Goal: Information Seeking & Learning: Check status

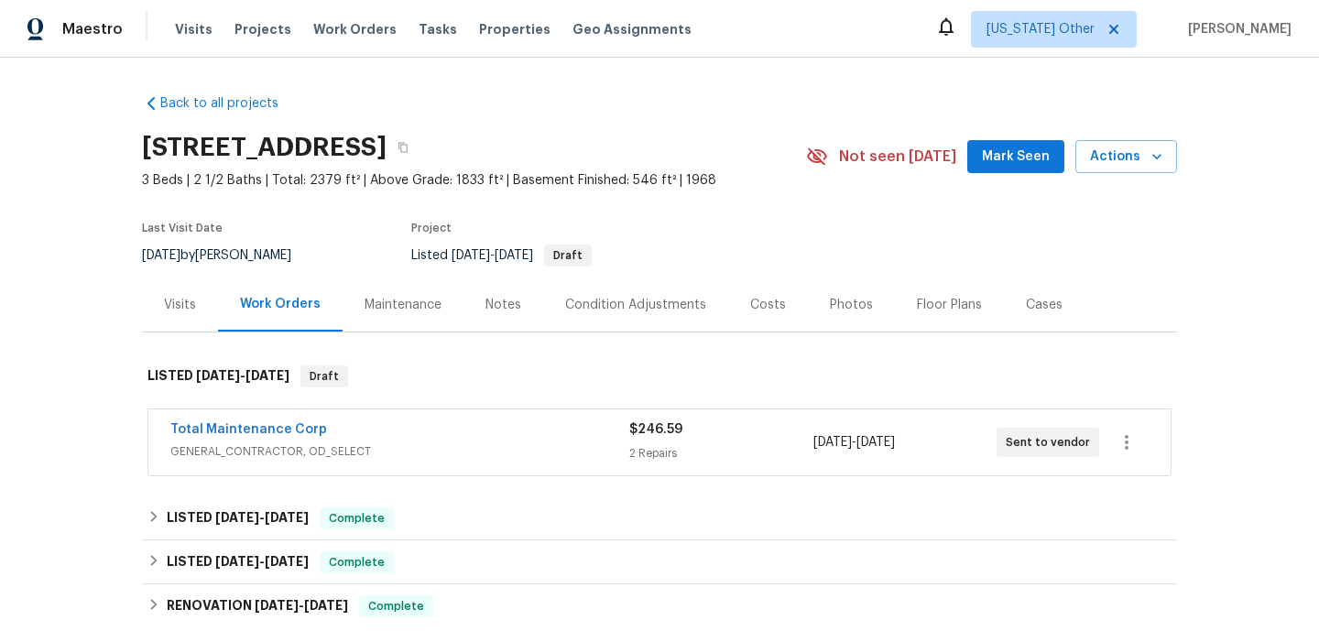
scroll to position [105, 0]
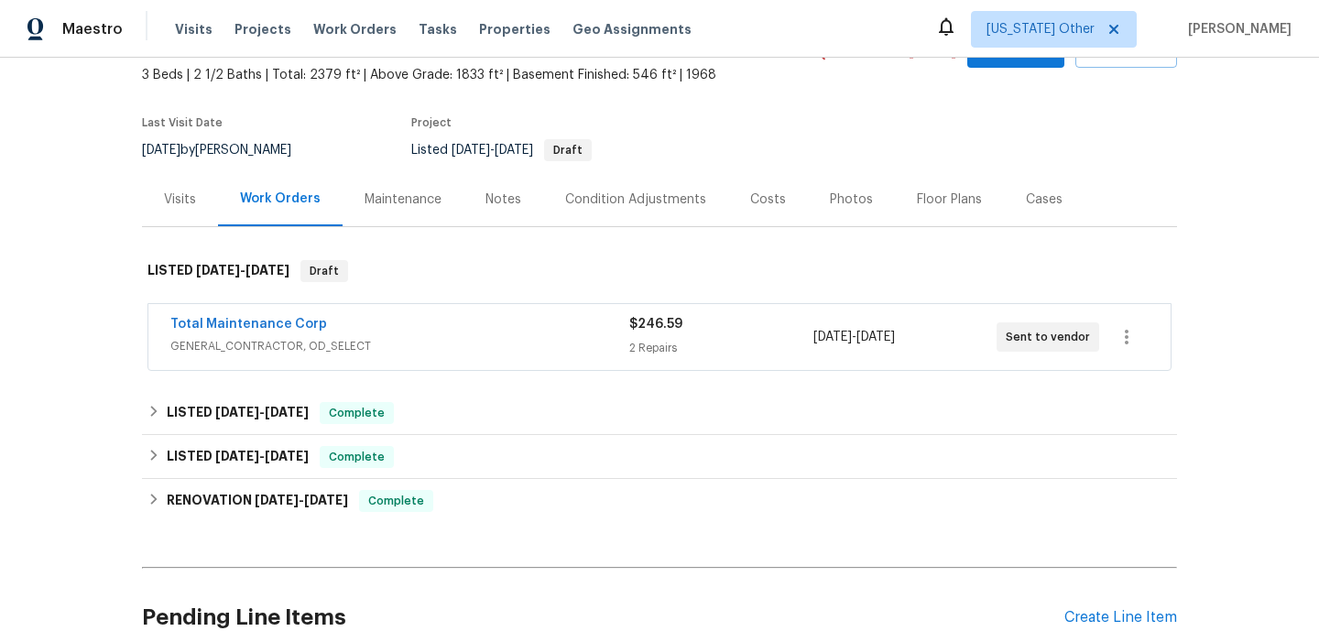
click at [501, 337] on span "GENERAL_CONTRACTOR, OD_SELECT" at bounding box center [399, 346] width 459 height 18
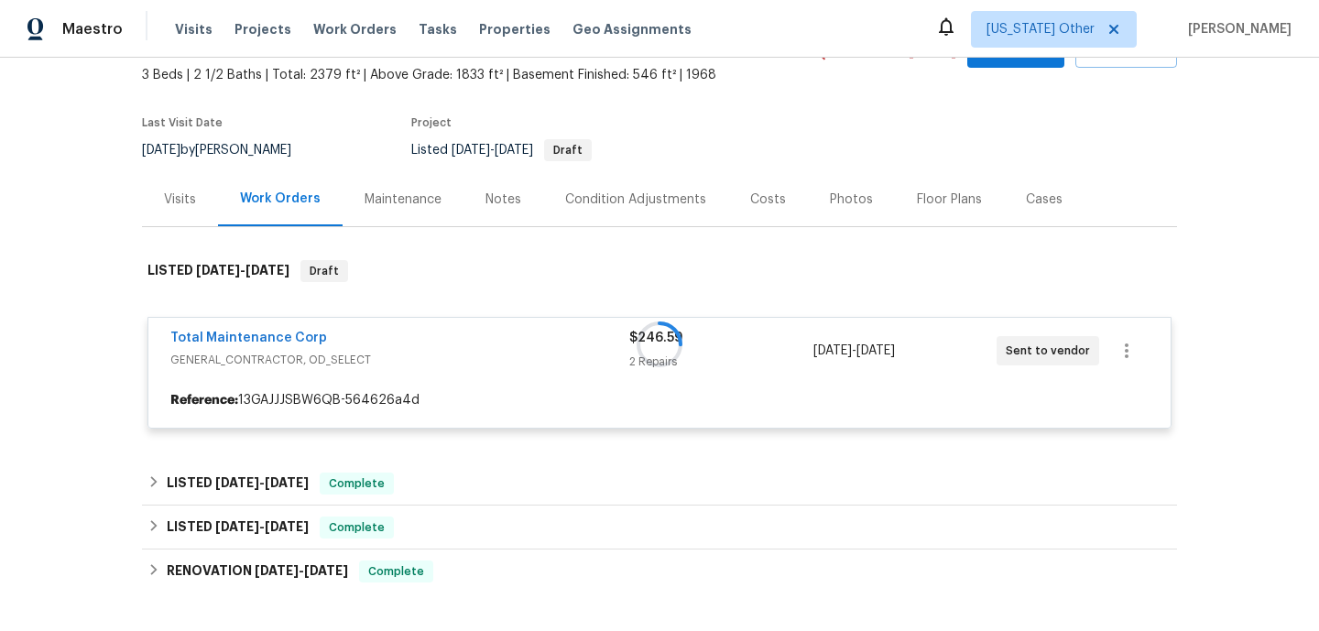
scroll to position [321, 0]
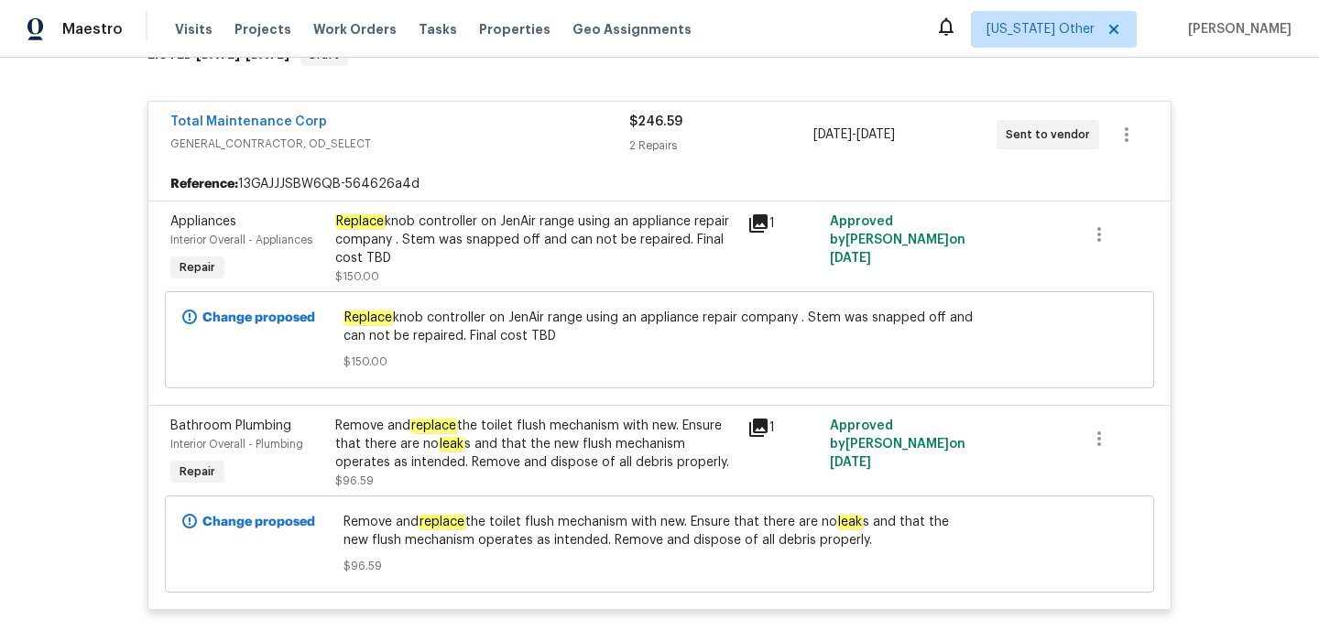
click at [510, 432] on div "Remove and replace the toilet flush mechanism with new. Ensure that there are n…" at bounding box center [535, 444] width 401 height 55
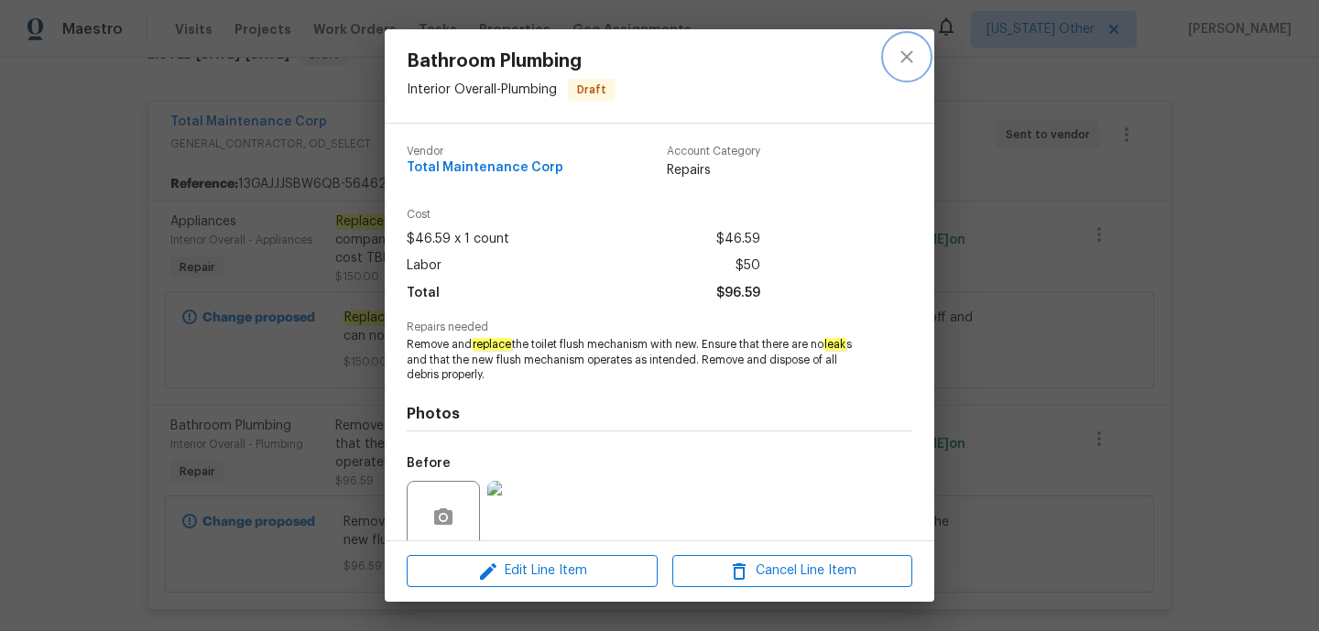
click at [889, 60] on button "close" at bounding box center [907, 57] width 44 height 44
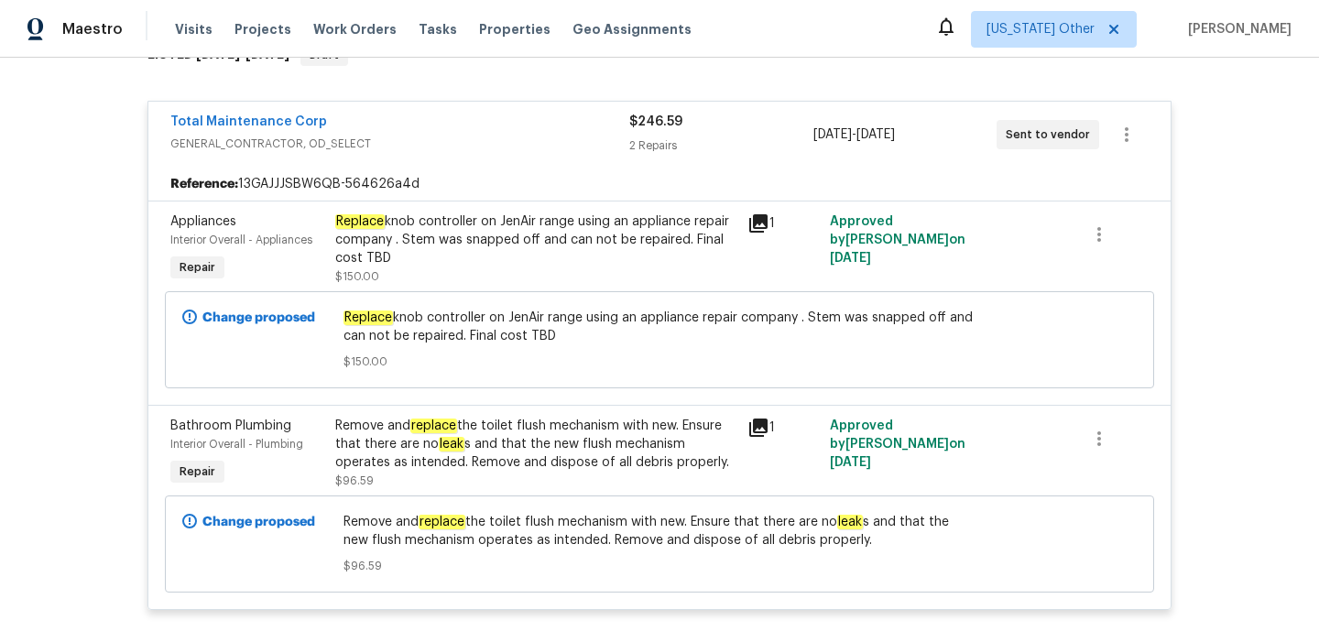
scroll to position [501, 0]
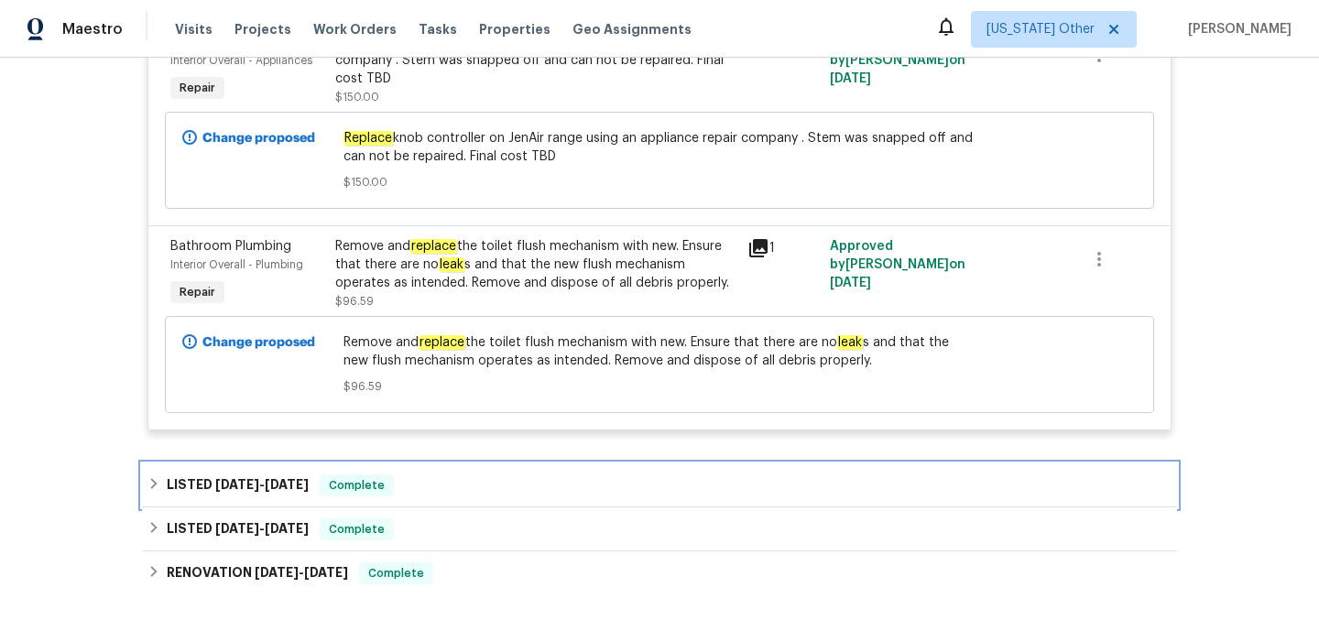
click at [498, 497] on div "LISTED 8/27/25 - 9/2/25 Complete" at bounding box center [659, 485] width 1035 height 44
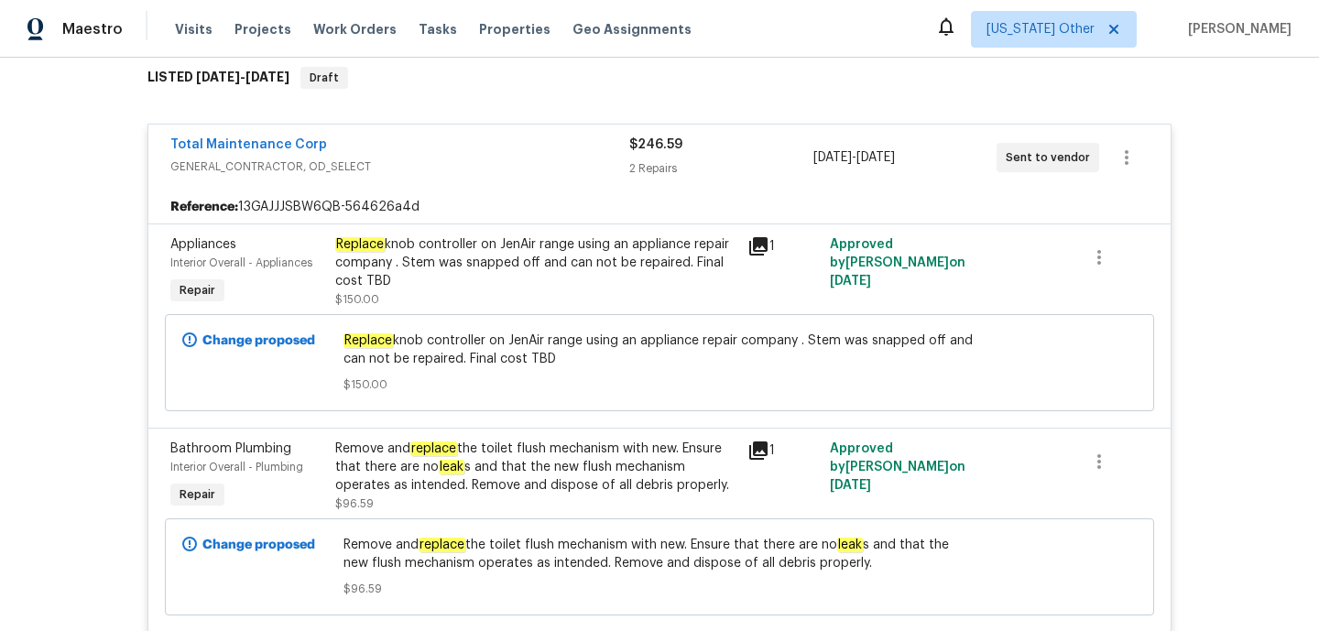
scroll to position [295, 0]
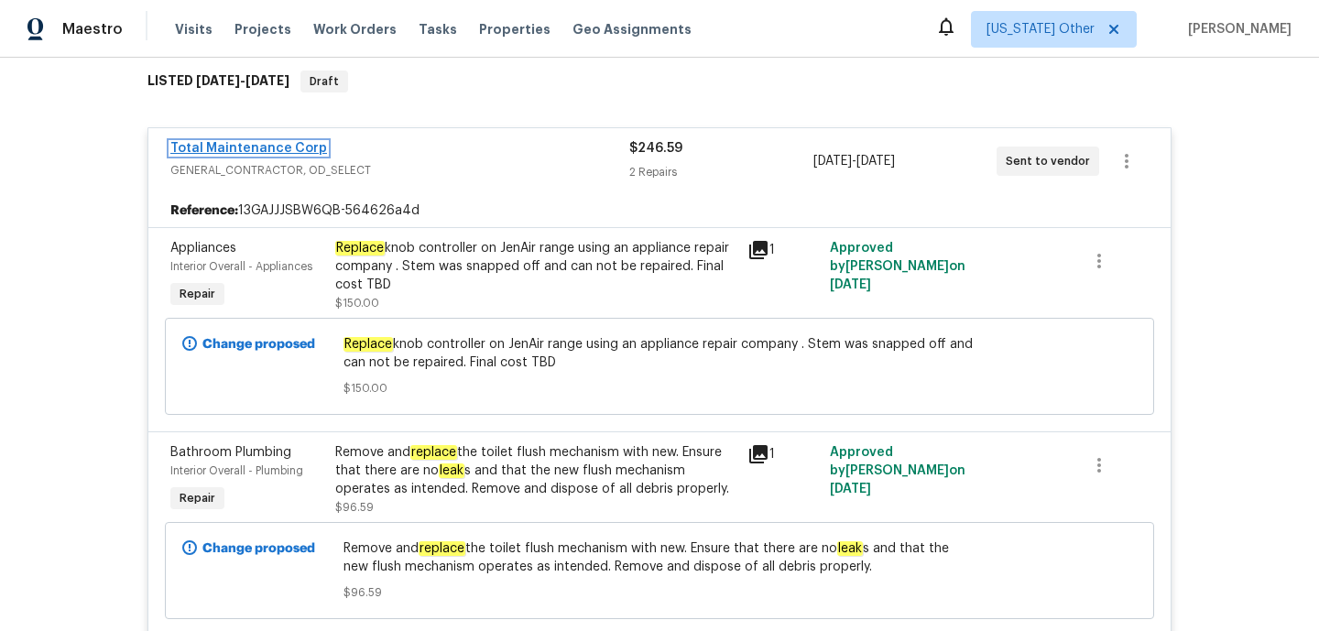
click at [270, 151] on link "Total Maintenance Corp" at bounding box center [248, 148] width 157 height 13
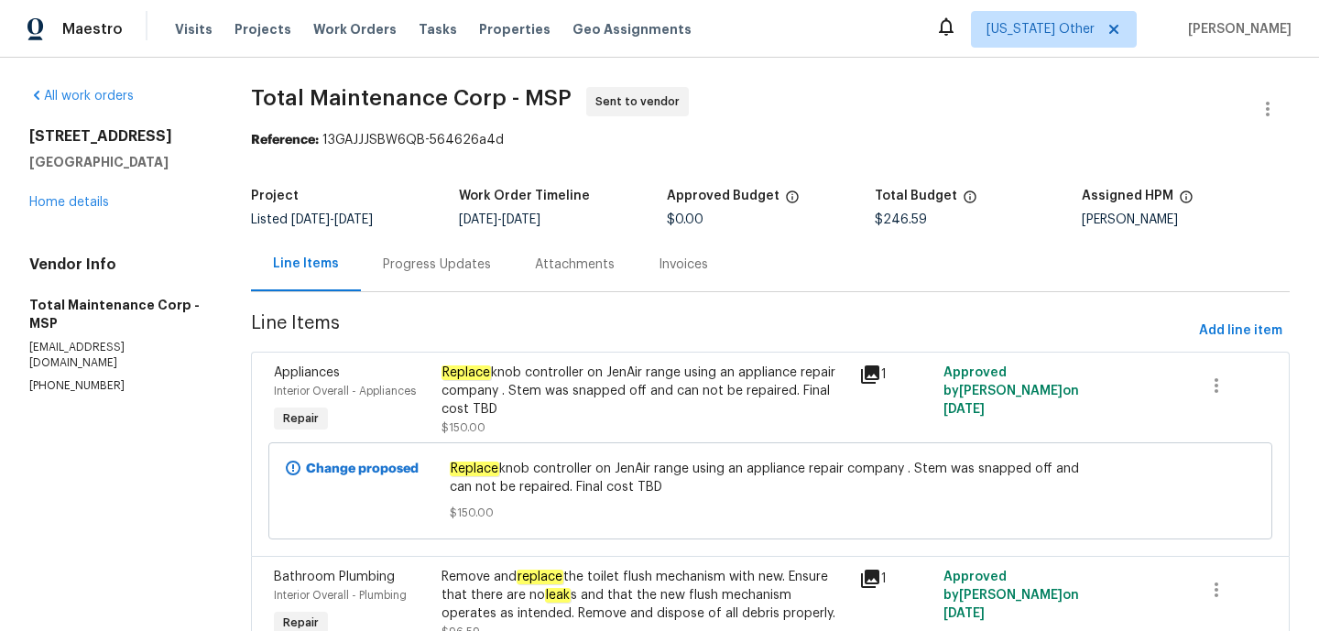
click at [424, 285] on div "Progress Updates" at bounding box center [437, 264] width 152 height 54
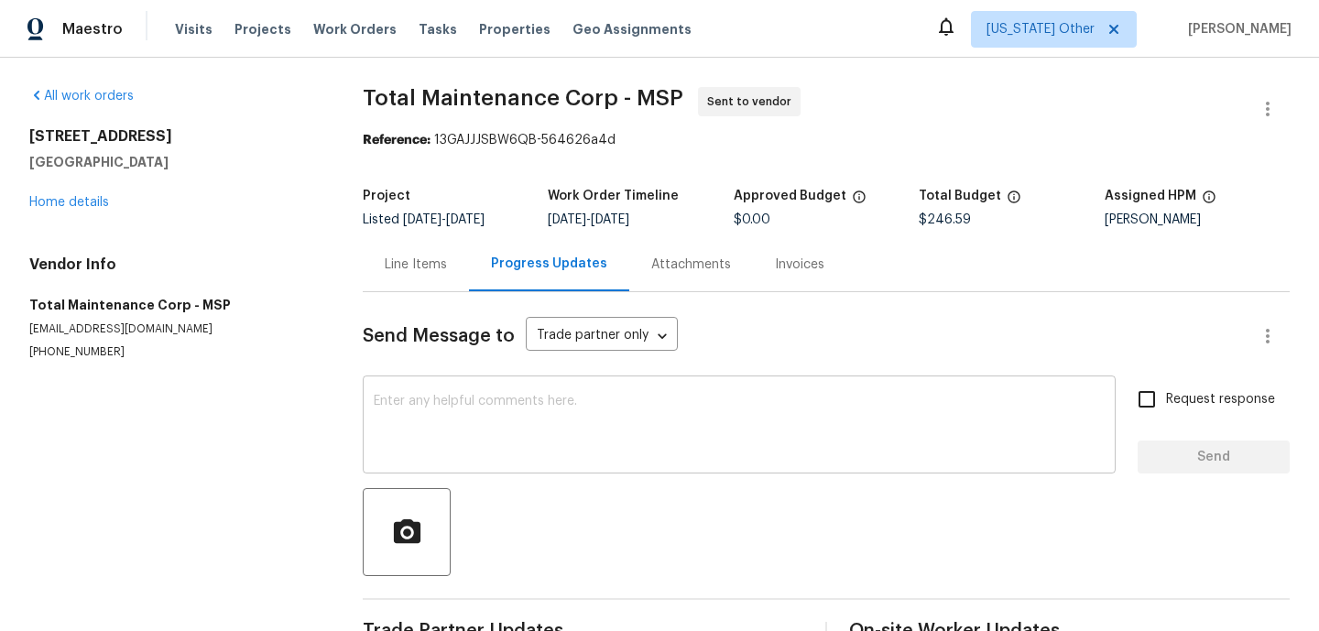
scroll to position [49, 0]
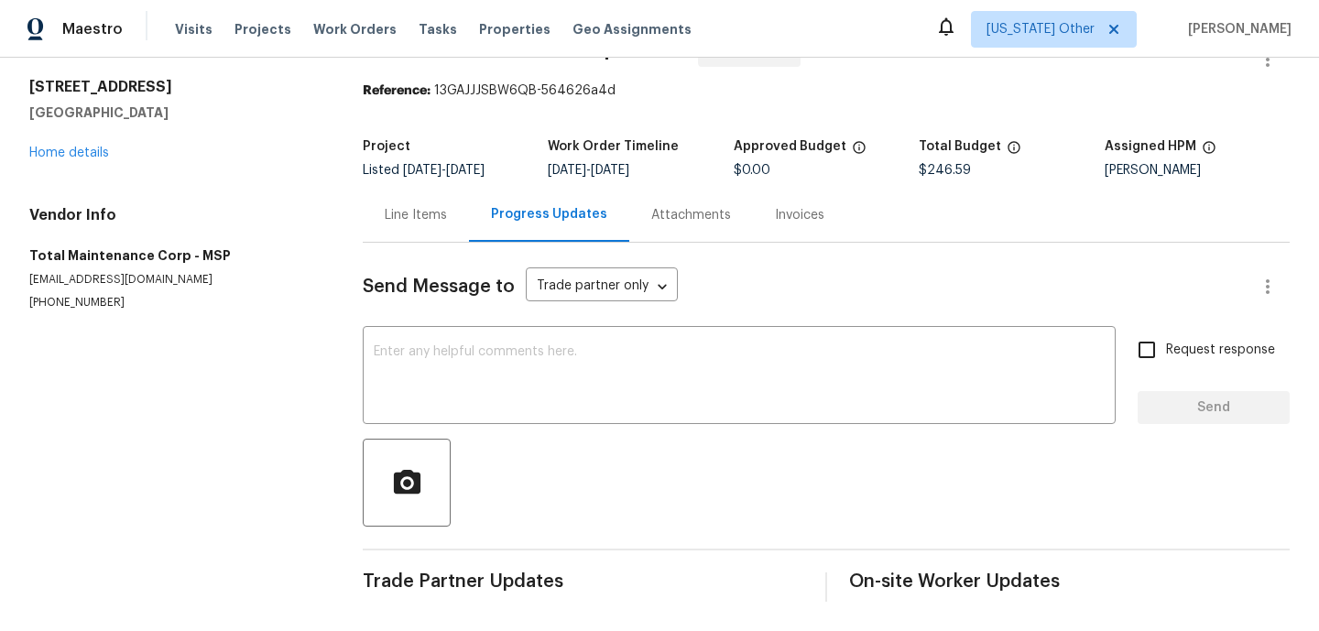
click at [421, 219] on div "Line Items" at bounding box center [416, 215] width 62 height 18
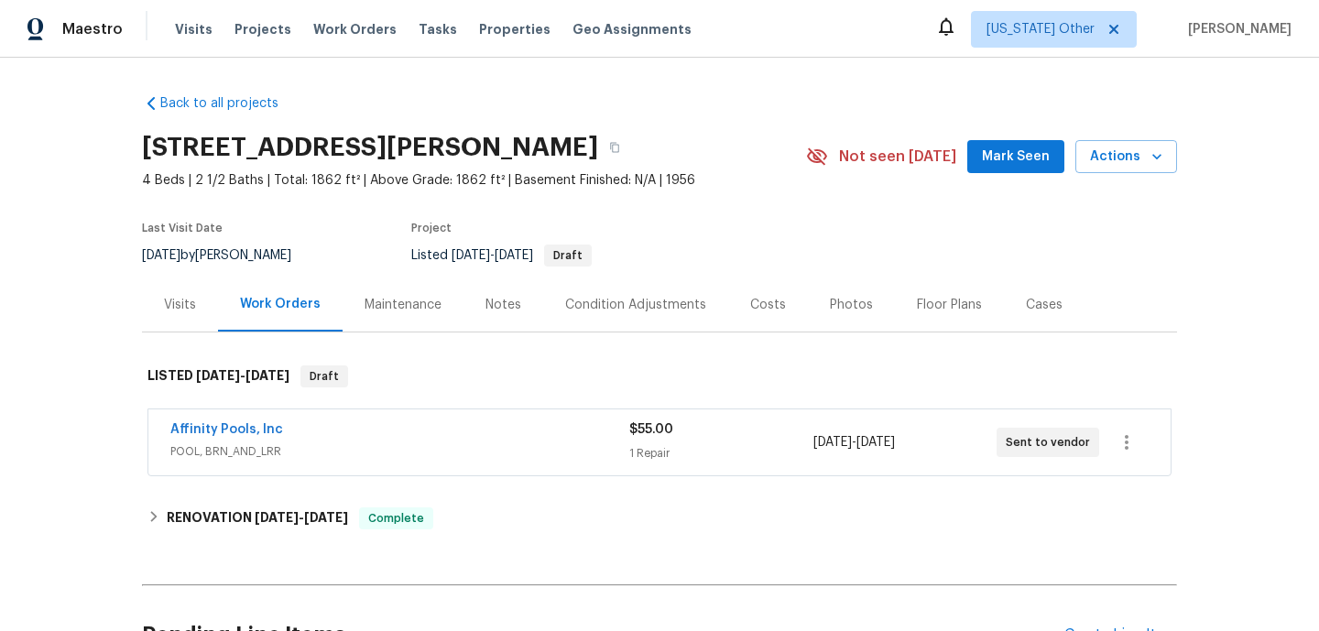
click at [572, 421] on div "Affinity Pools, Inc" at bounding box center [399, 431] width 459 height 22
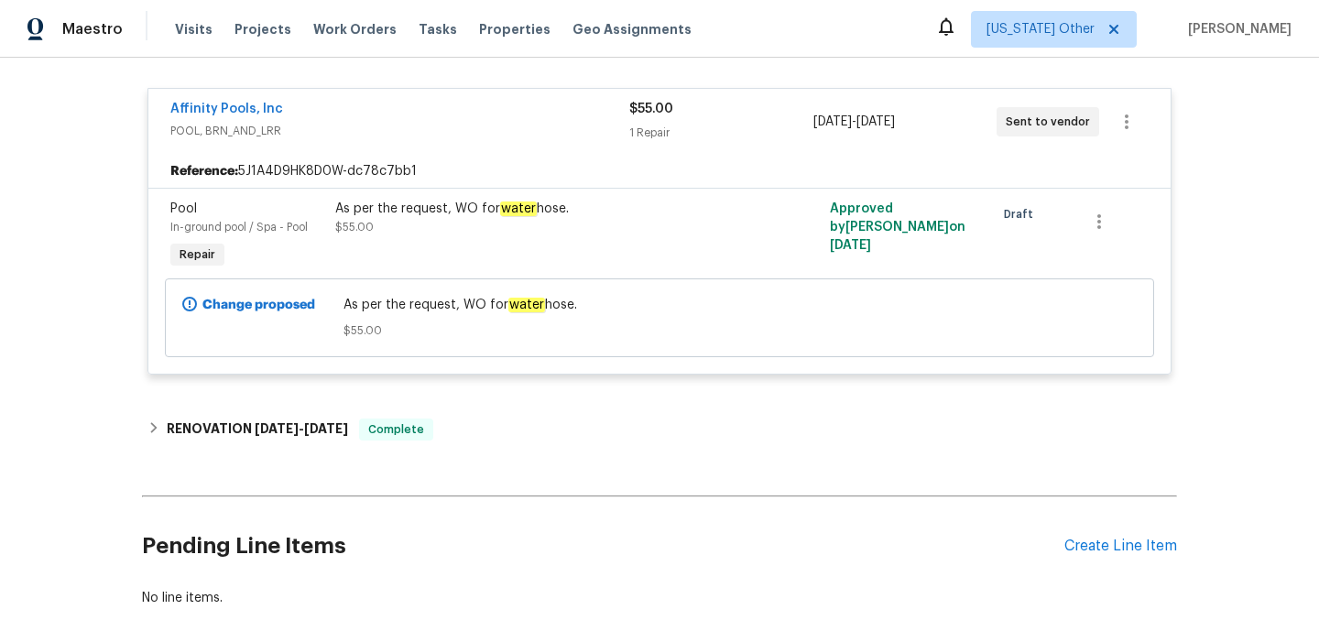
scroll to position [338, 0]
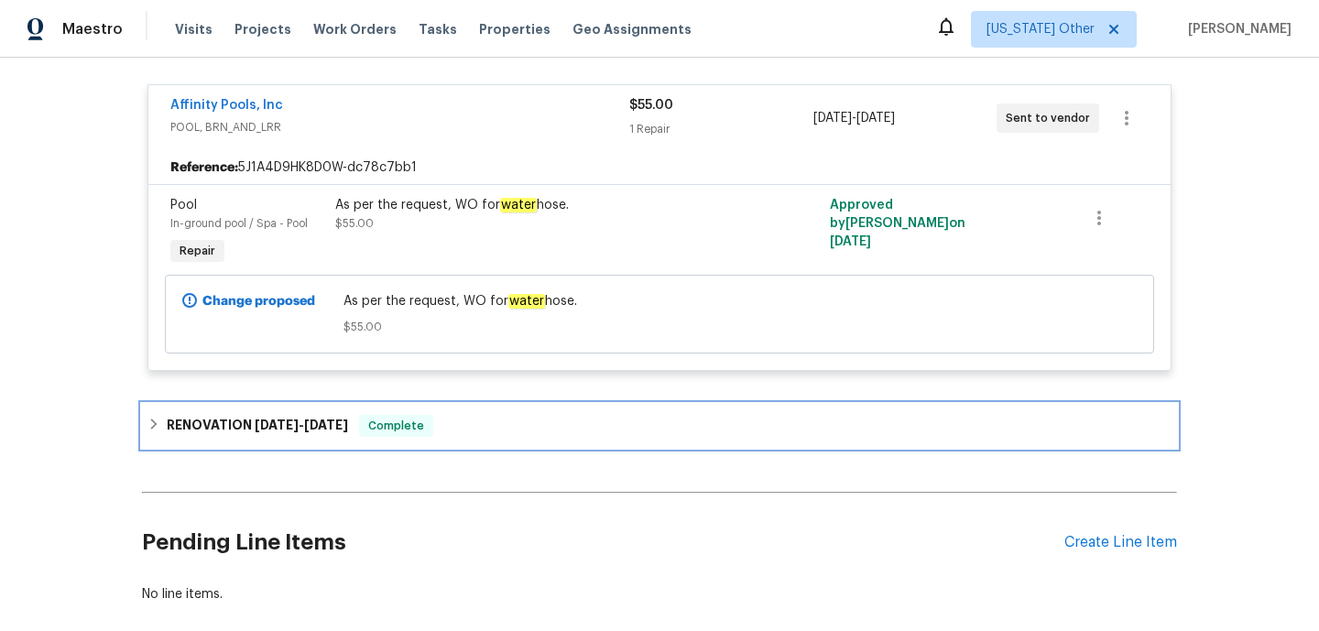
click at [564, 434] on div "RENOVATION 7/28/25 - 10/22/25 Complete" at bounding box center [659, 426] width 1024 height 22
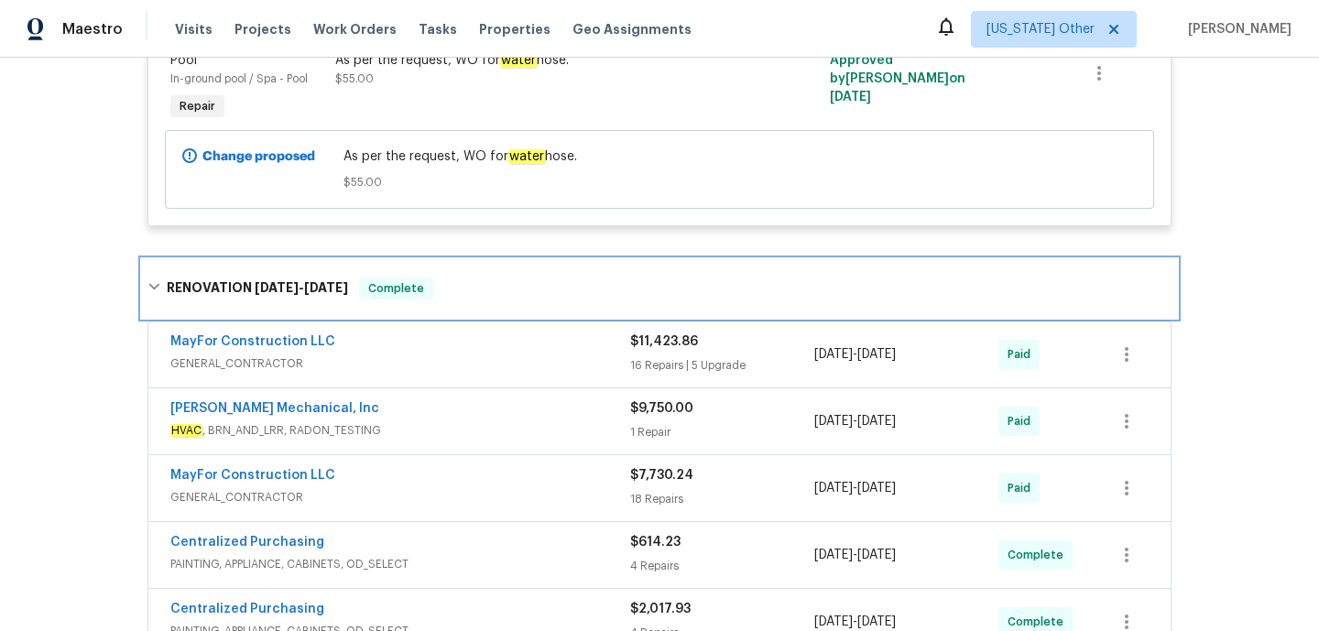
scroll to position [588, 0]
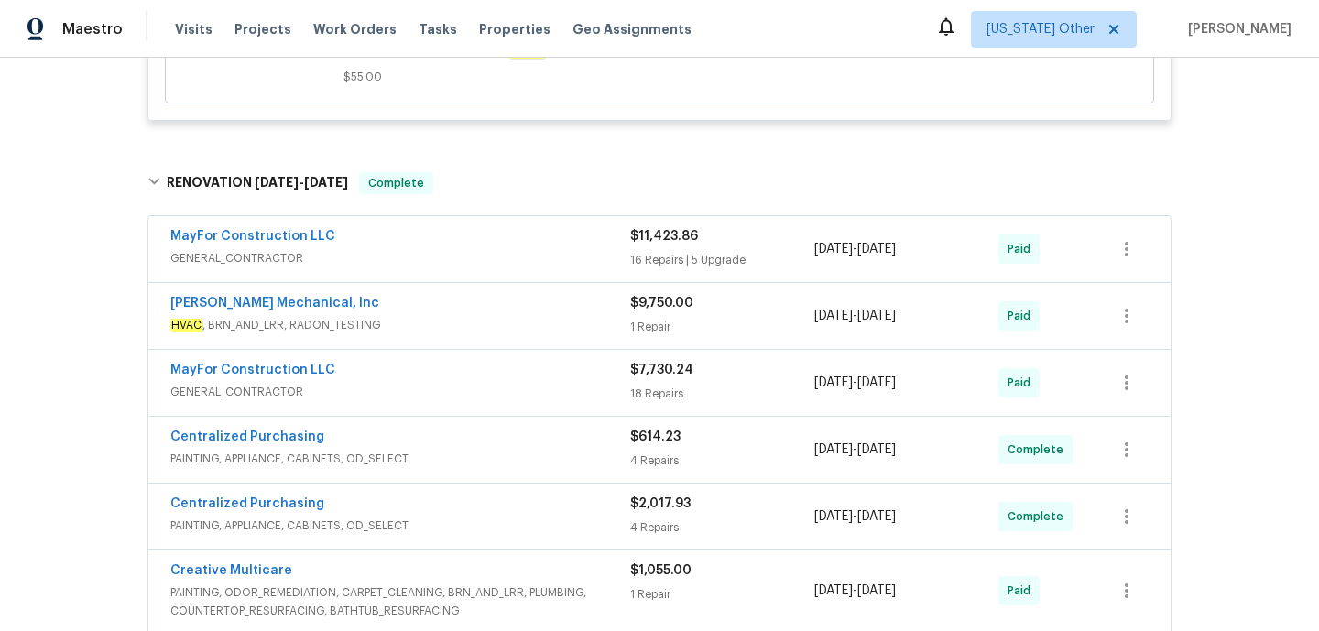
click at [535, 395] on span "GENERAL_CONTRACTOR" at bounding box center [400, 392] width 460 height 18
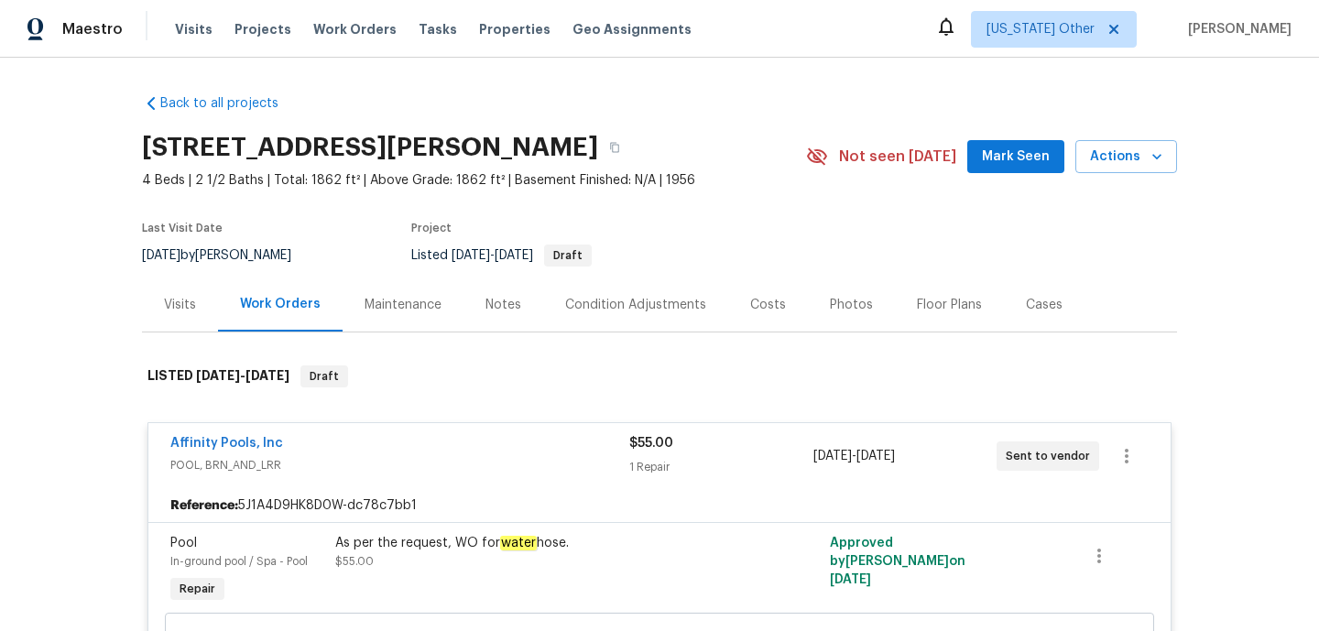
scroll to position [136, 0]
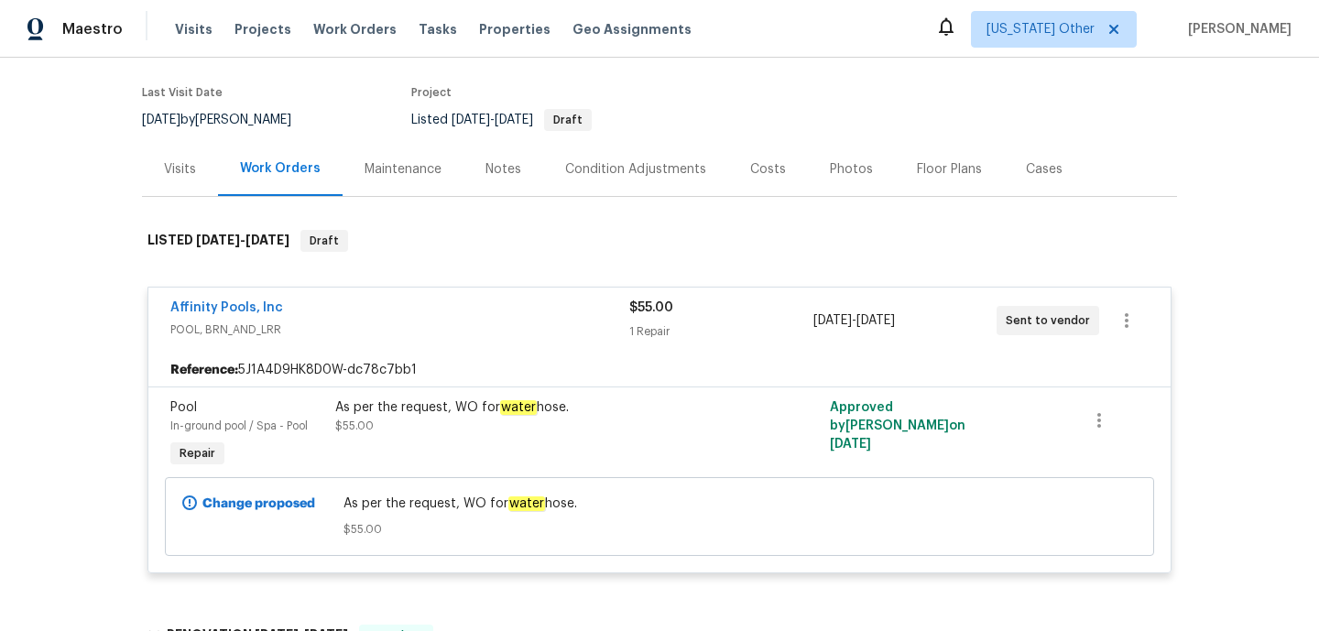
click at [470, 442] on div "As per the request, WO for water hose. $55.00" at bounding box center [536, 435] width 412 height 84
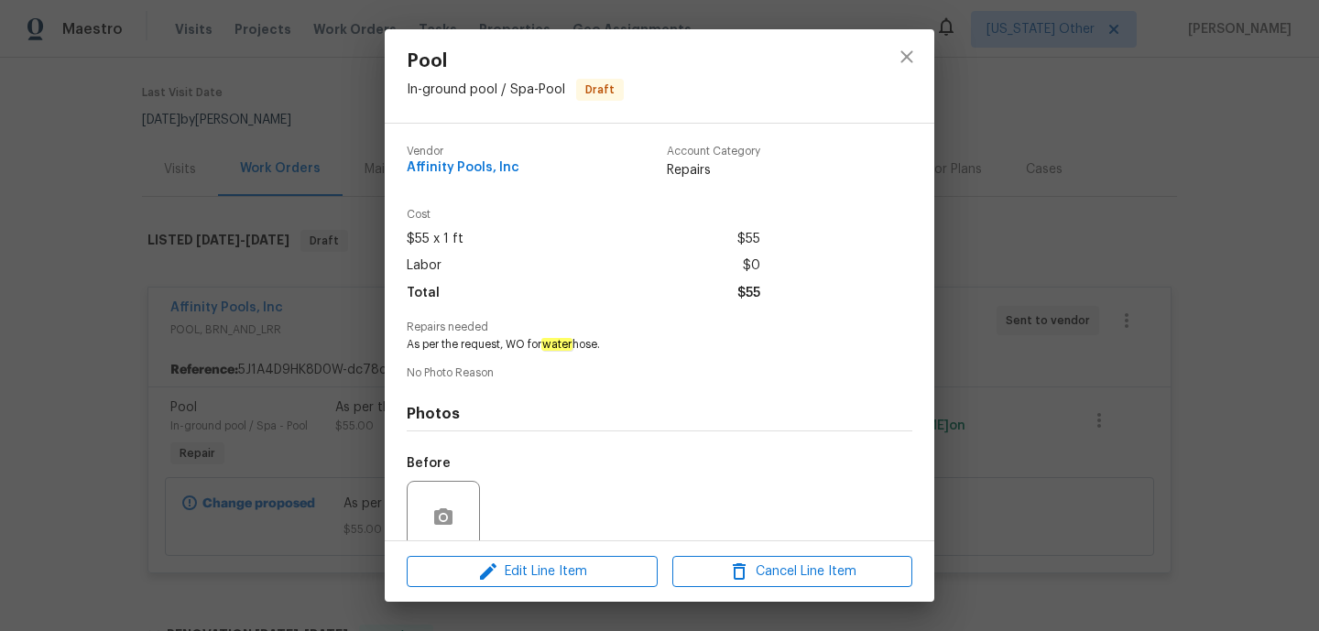
scroll to position [150, 0]
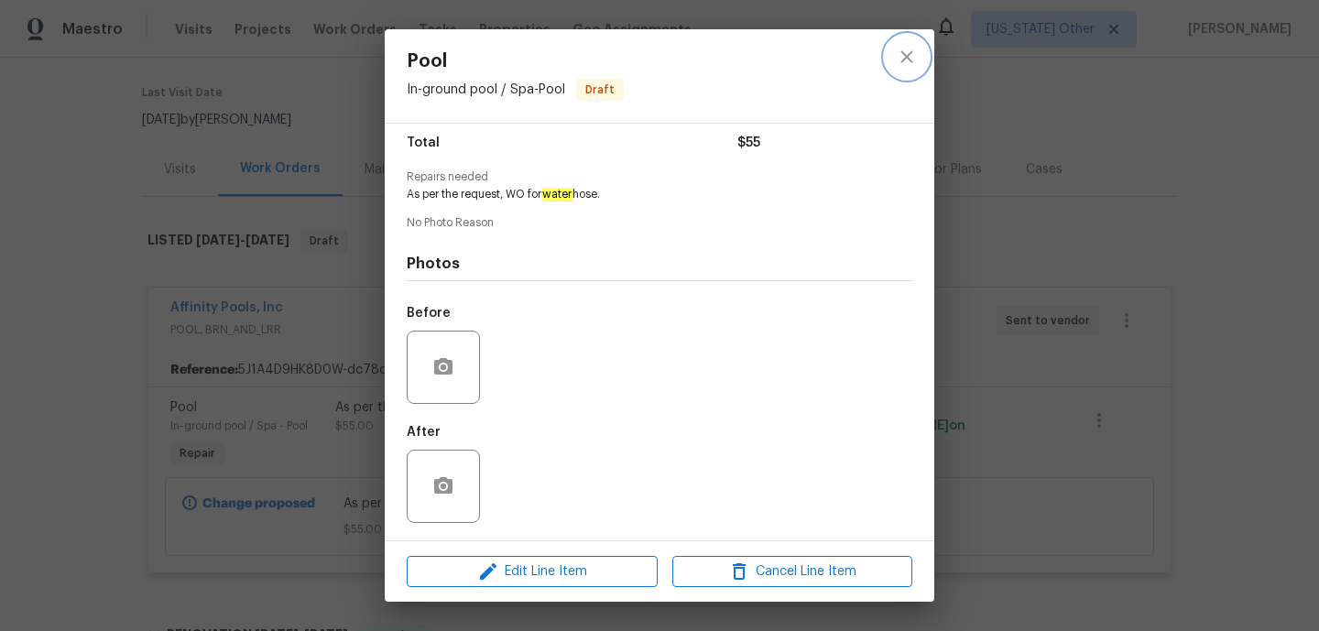
click at [899, 59] on icon "close" at bounding box center [907, 57] width 22 height 22
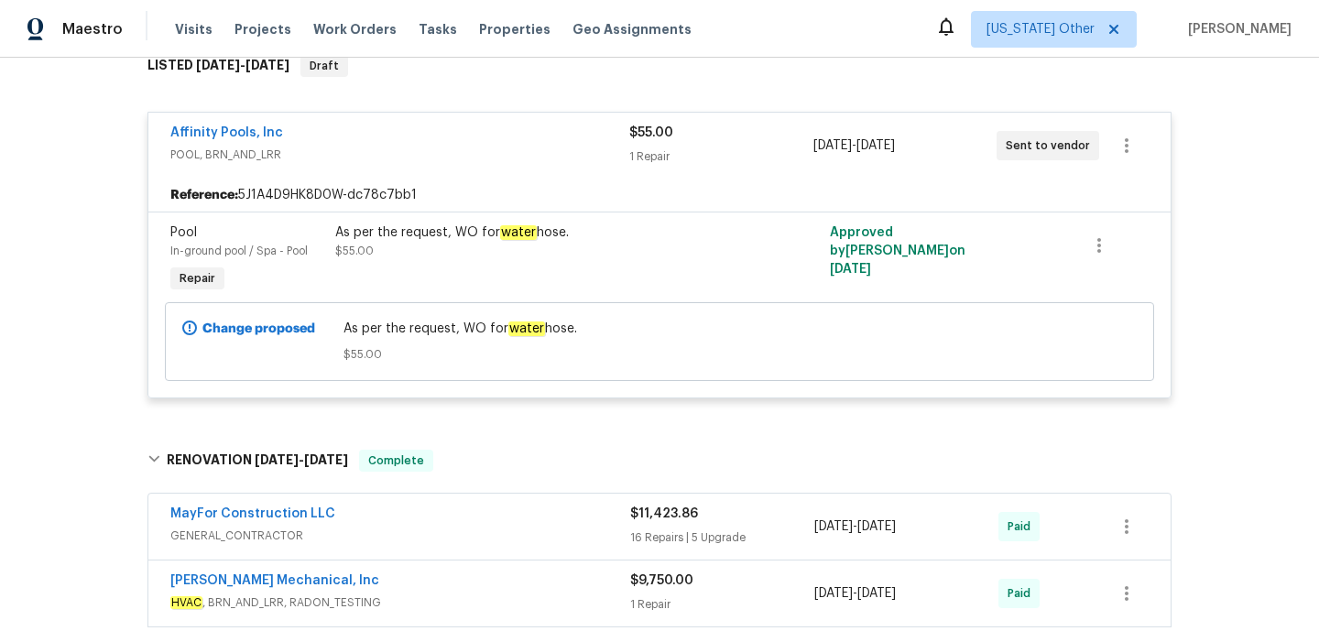
scroll to position [0, 0]
